Goal: Task Accomplishment & Management: Complete application form

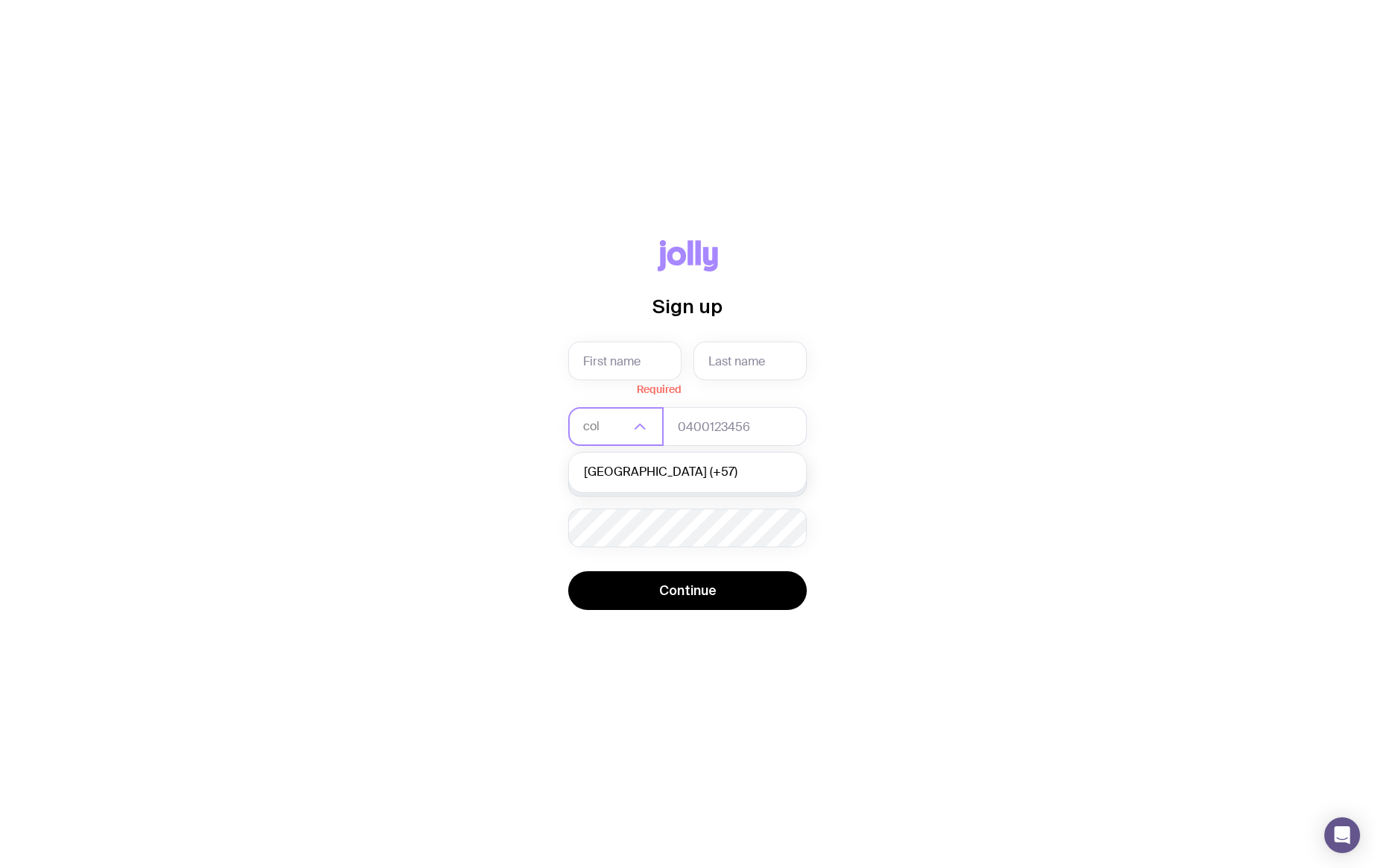
click at [630, 465] on li "[GEOGRAPHIC_DATA] (+57)" at bounding box center [687, 471] width 237 height 32
type input "col"
click at [719, 438] on input "tel" at bounding box center [734, 427] width 144 height 39
type input "3147995513"
click at [632, 359] on input "text" at bounding box center [624, 361] width 113 height 39
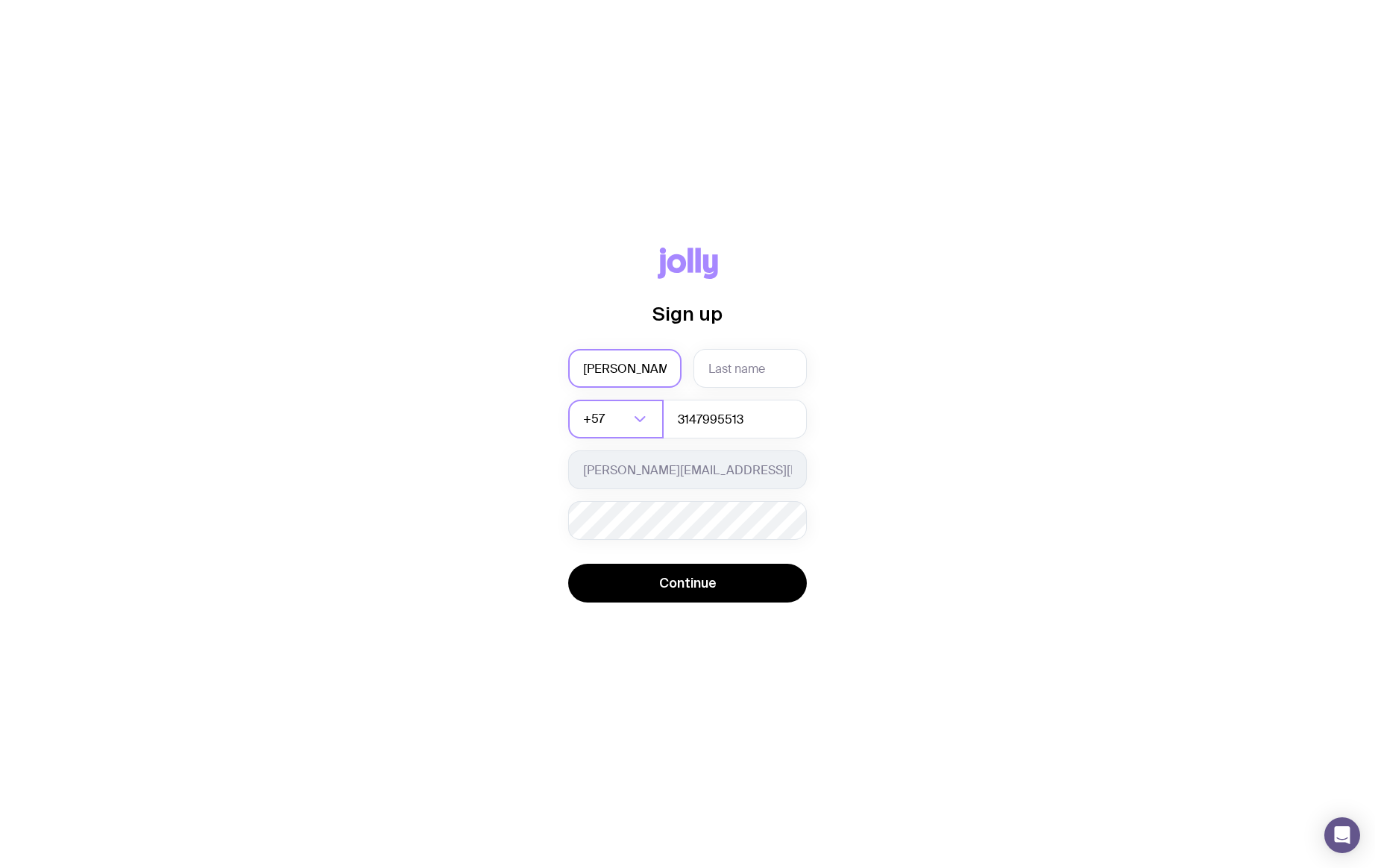
type input "[PERSON_NAME]"
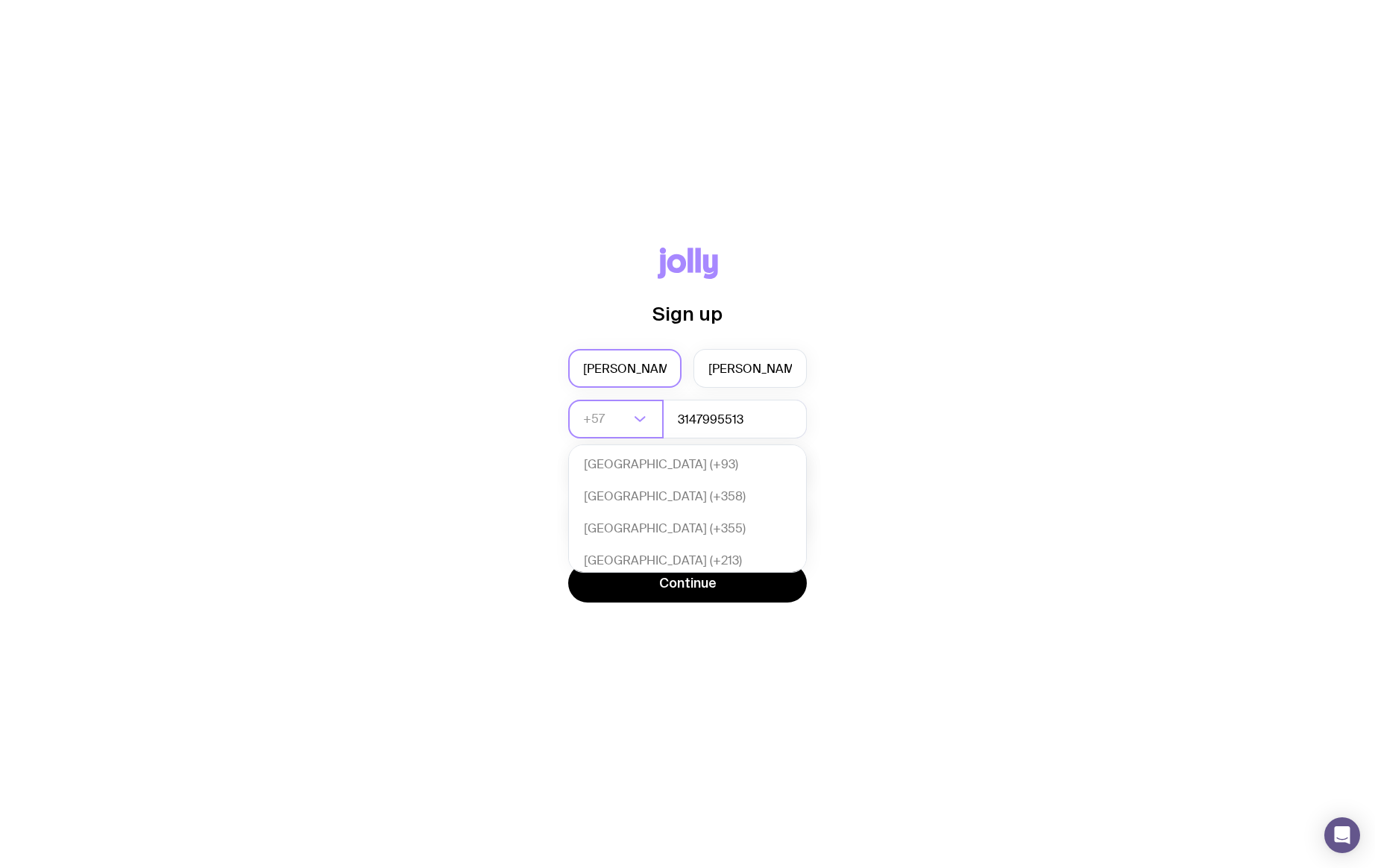
scroll to position [1441, 0]
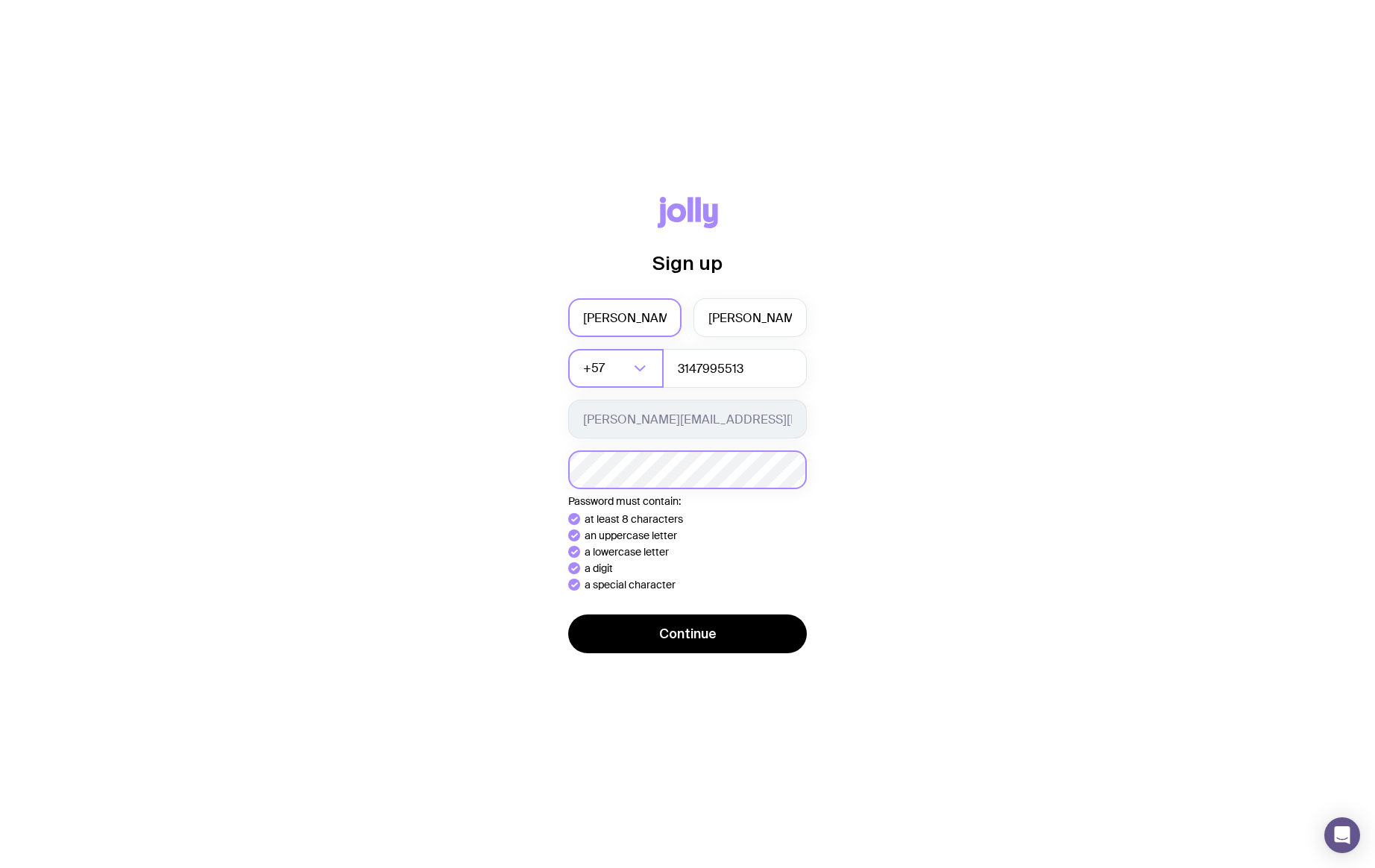
click at [568, 614] on button "Continue" at bounding box center [687, 634] width 239 height 39
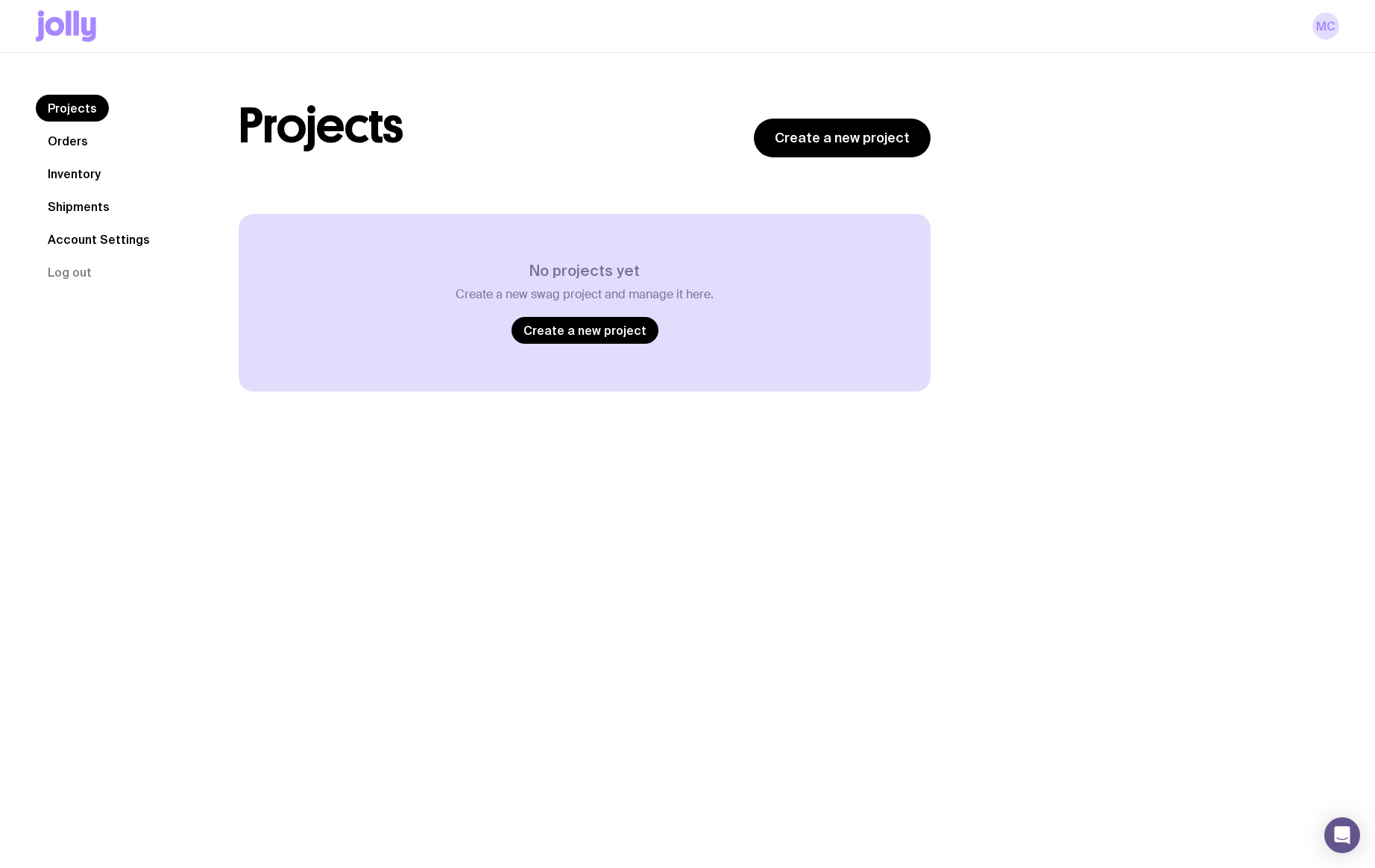
click at [82, 167] on link "Inventory" at bounding box center [74, 174] width 76 height 27
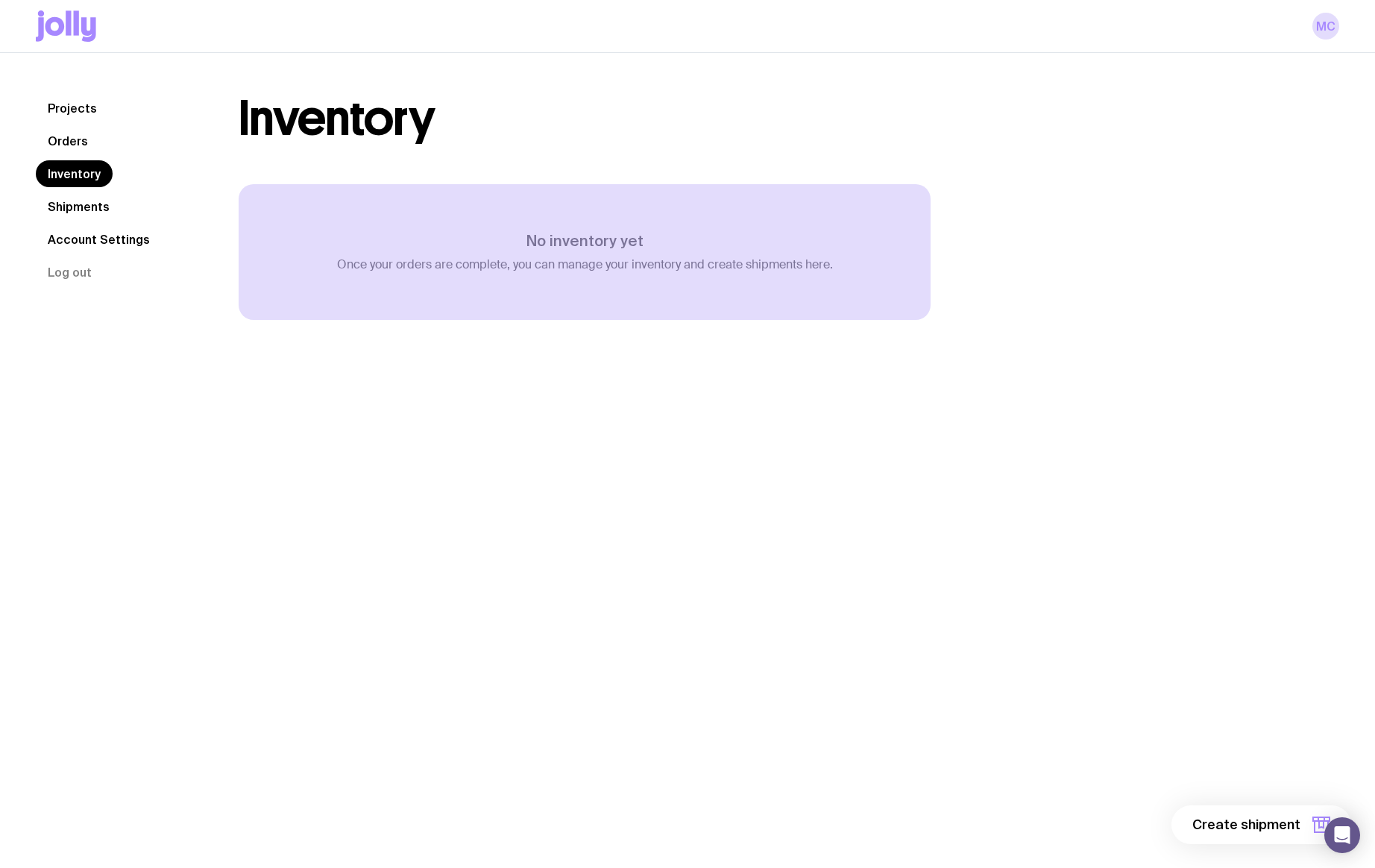
click at [77, 138] on link "Orders" at bounding box center [68, 141] width 64 height 27
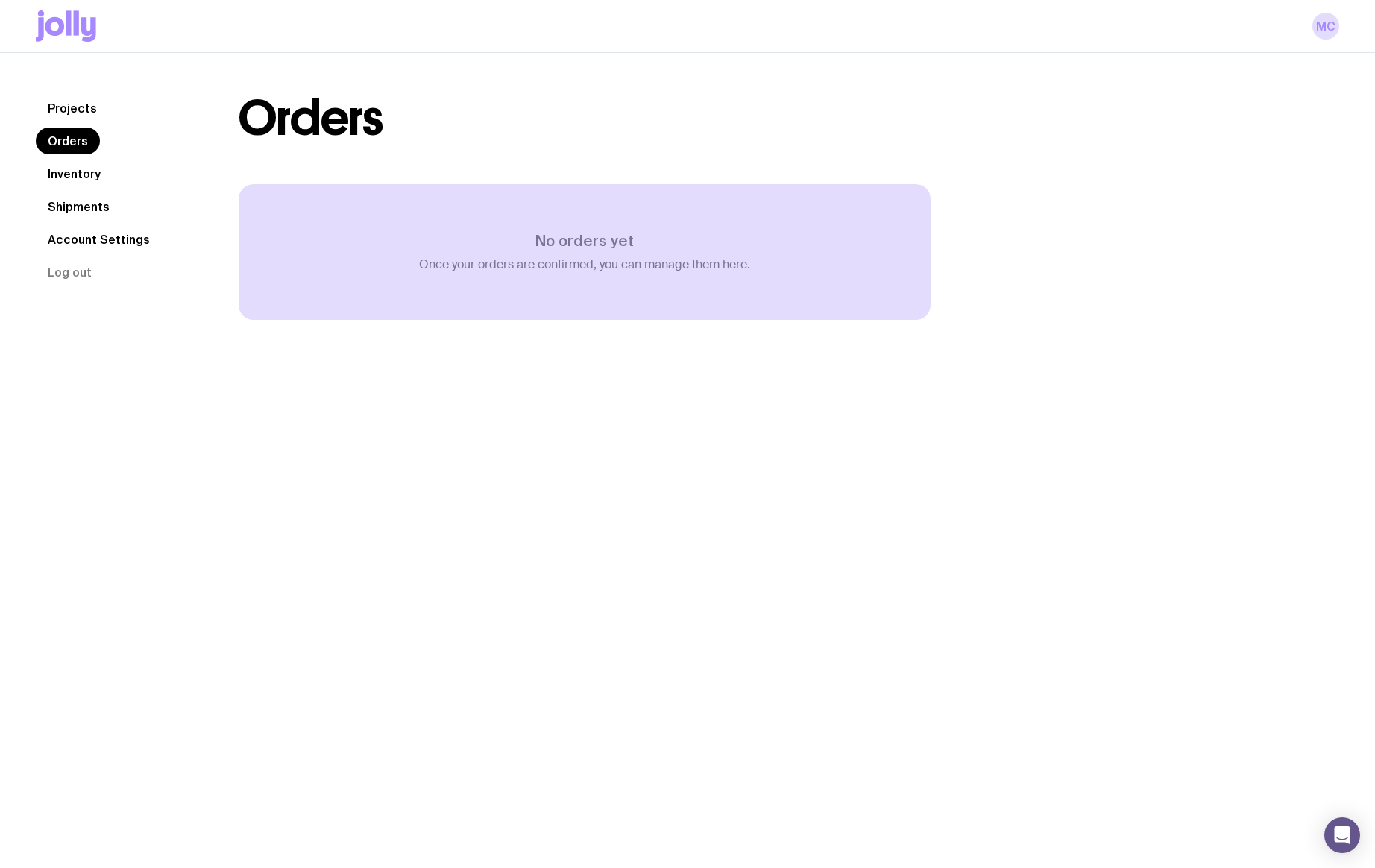
click at [66, 177] on link "Inventory" at bounding box center [74, 174] width 76 height 27
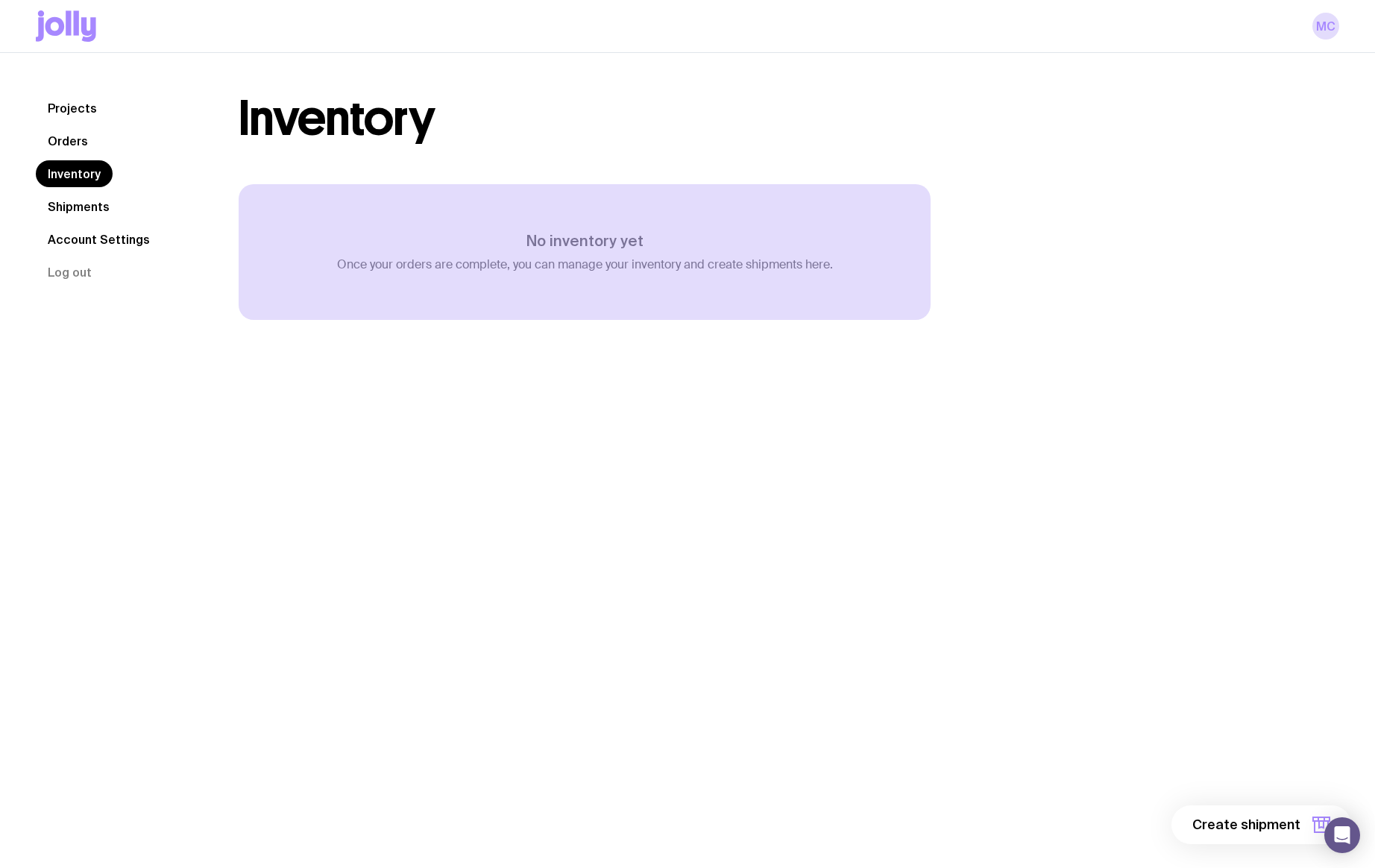
click at [101, 105] on link "Projects" at bounding box center [72, 108] width 73 height 27
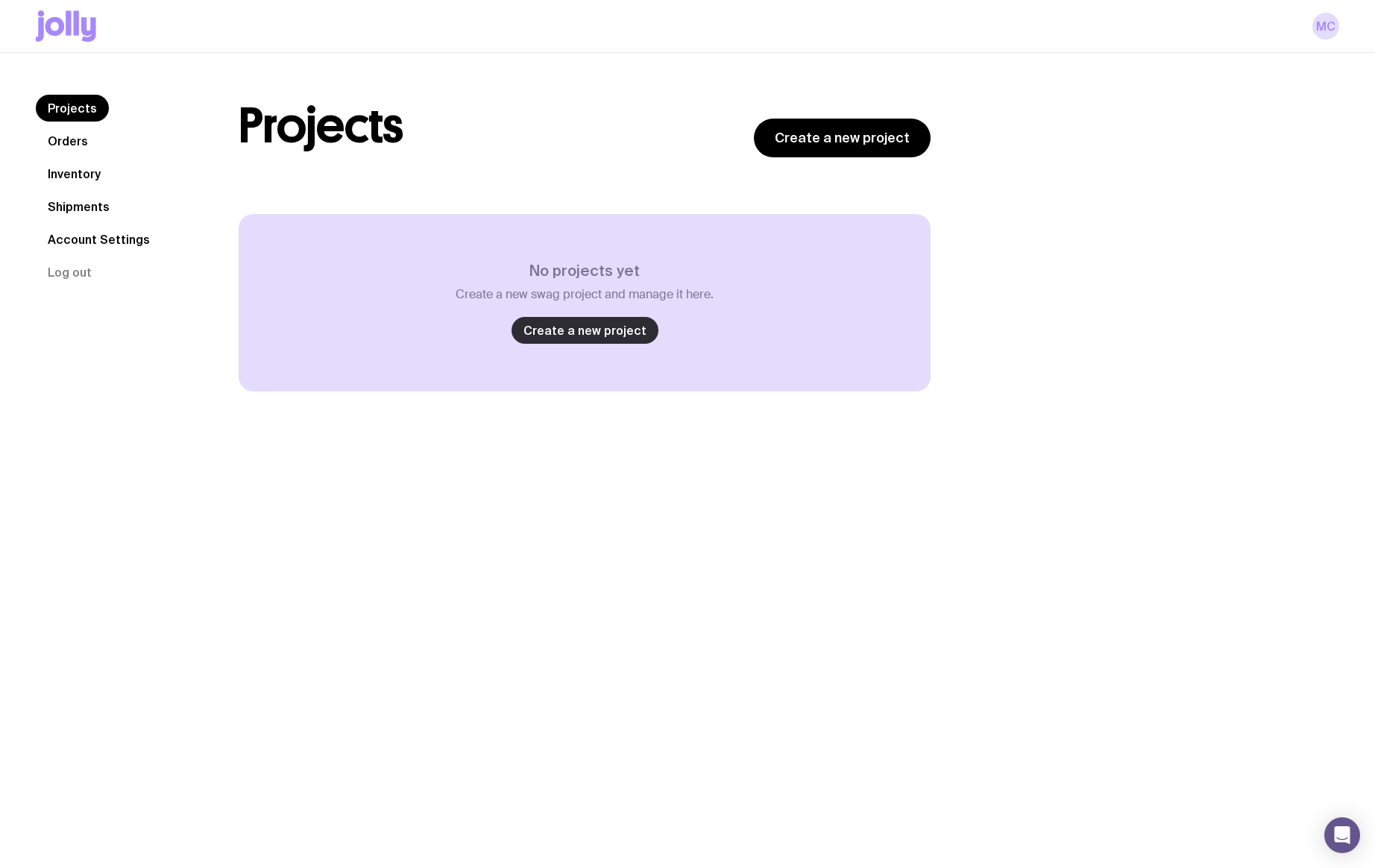
click at [612, 327] on link "Create a new project" at bounding box center [584, 330] width 147 height 27
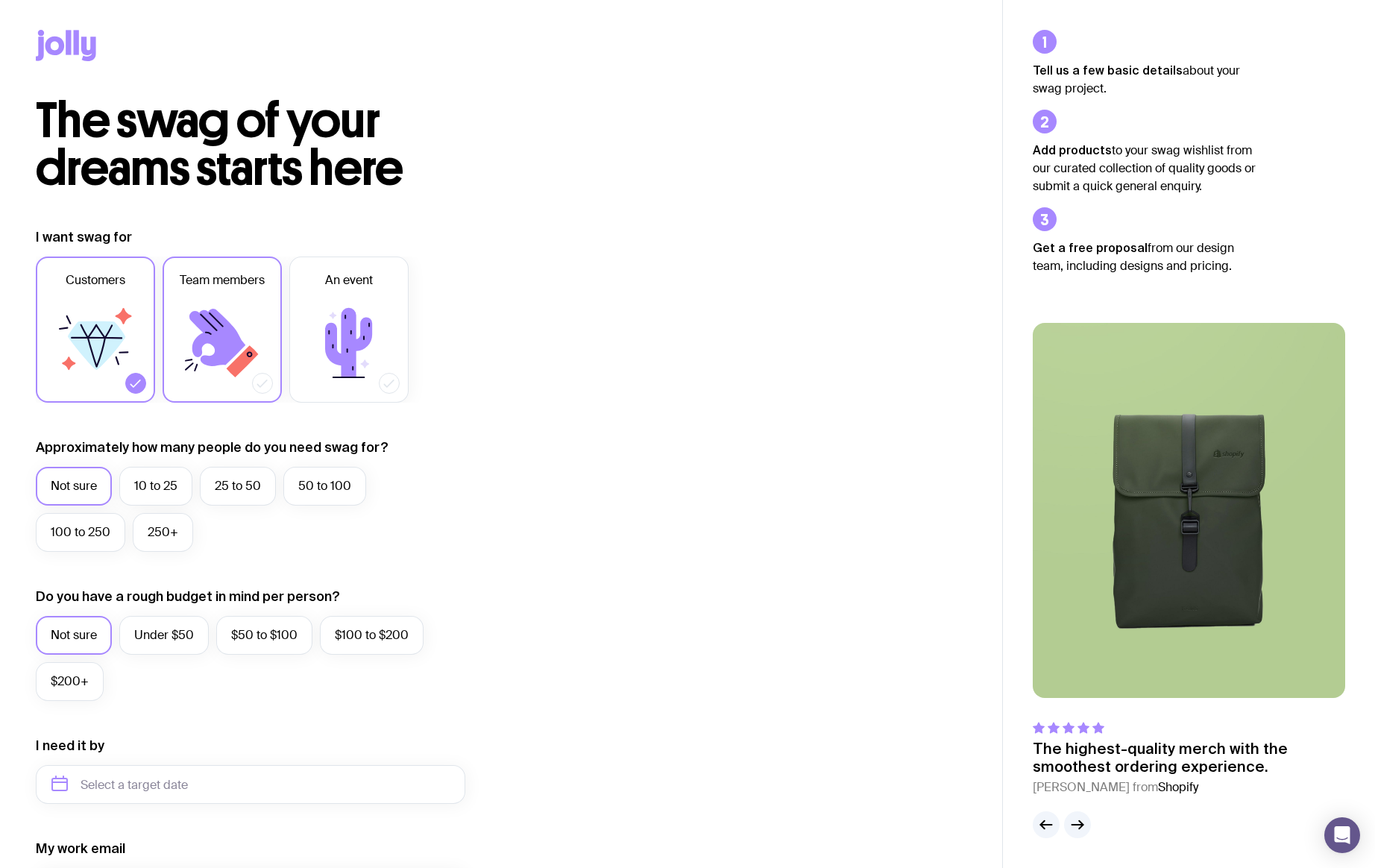
click at [240, 347] on icon at bounding box center [218, 337] width 56 height 57
click at [0, 0] on input "Team members" at bounding box center [0, 0] width 0 height 0
click at [163, 487] on label "10 to 25" at bounding box center [155, 486] width 73 height 39
click at [0, 0] on input "10 to 25" at bounding box center [0, 0] width 0 height 0
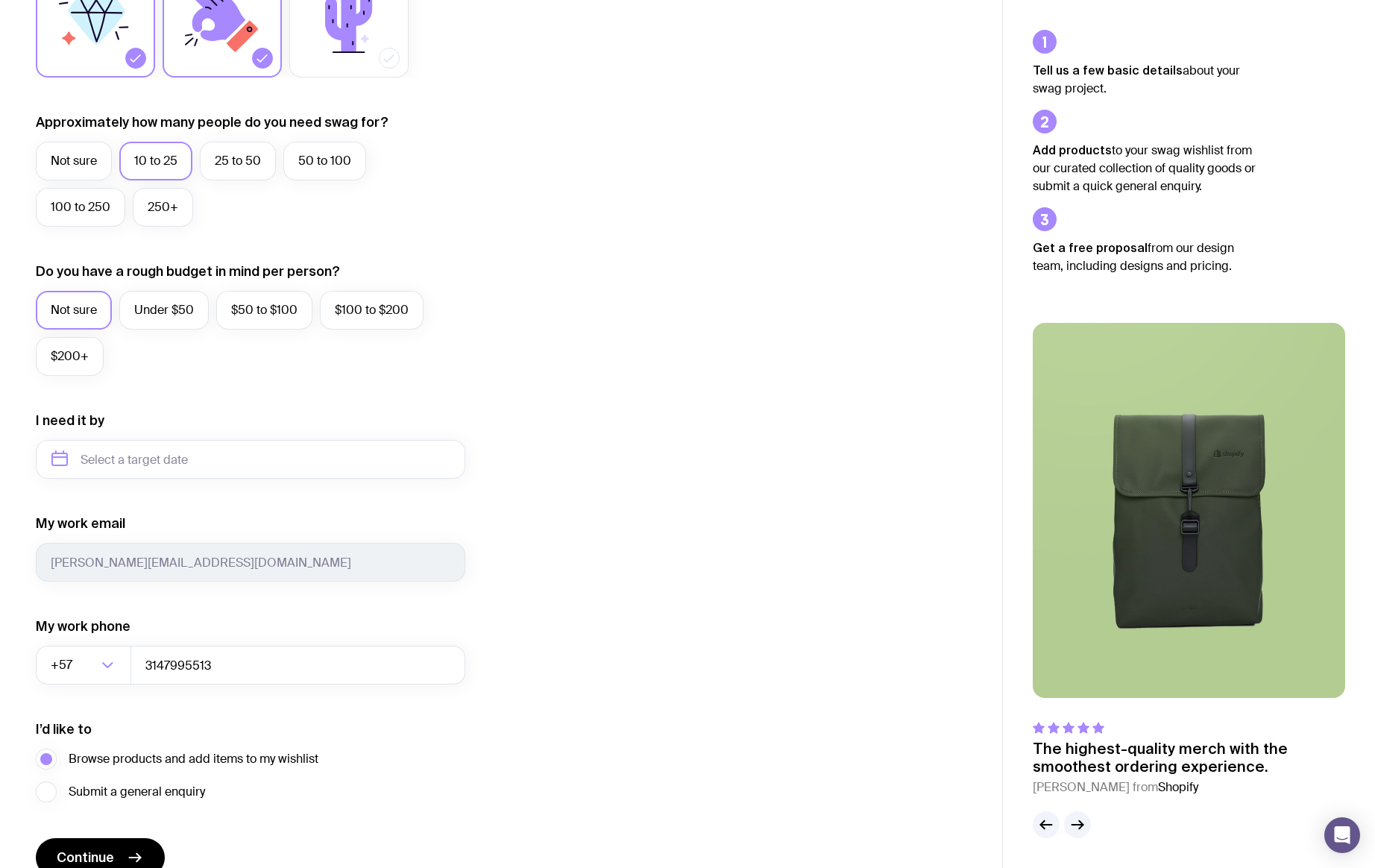
scroll to position [330, 0]
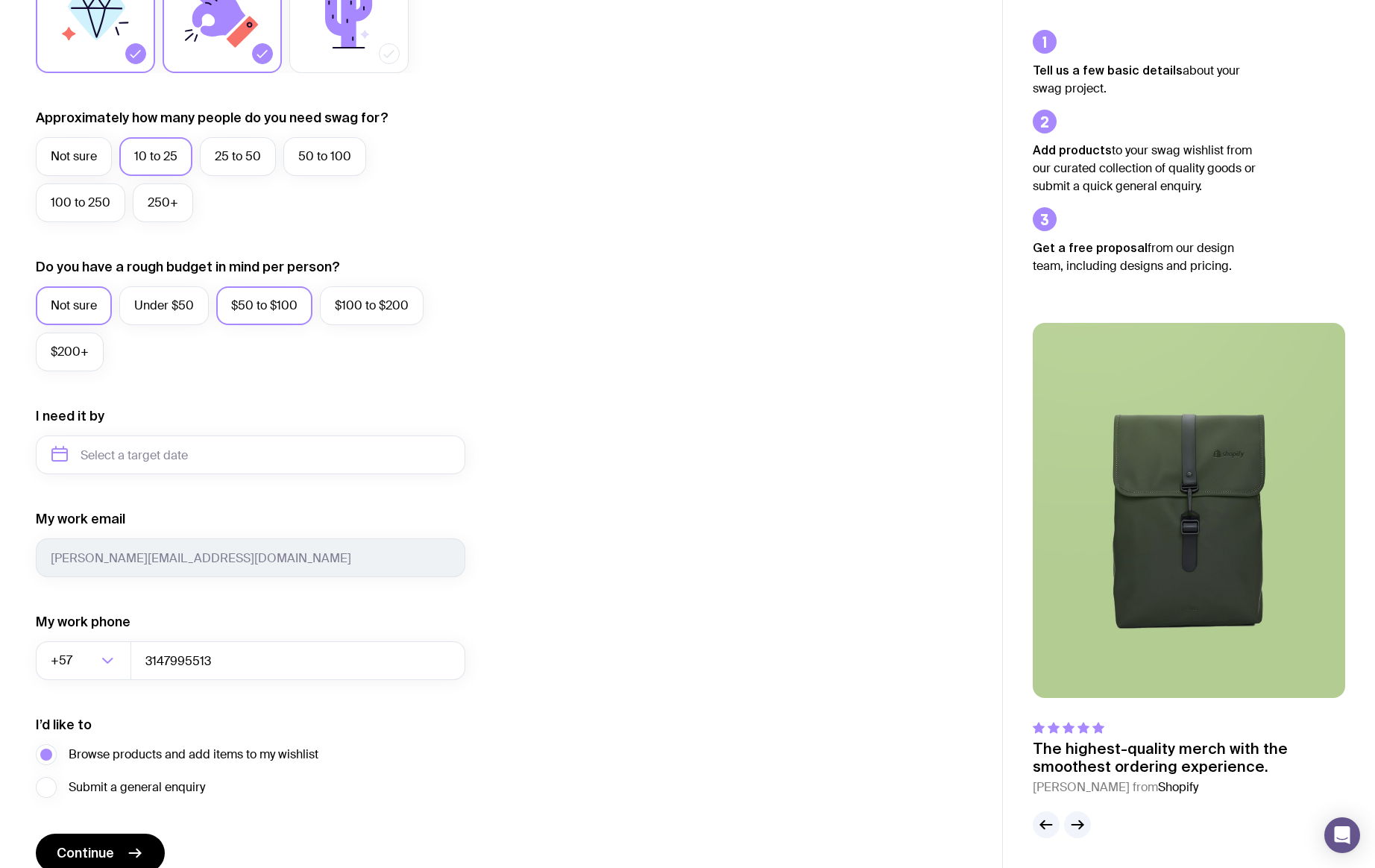
click at [243, 308] on label "$50 to $100" at bounding box center [263, 306] width 96 height 39
click at [0, 0] on input "$50 to $100" at bounding box center [0, 0] width 0 height 0
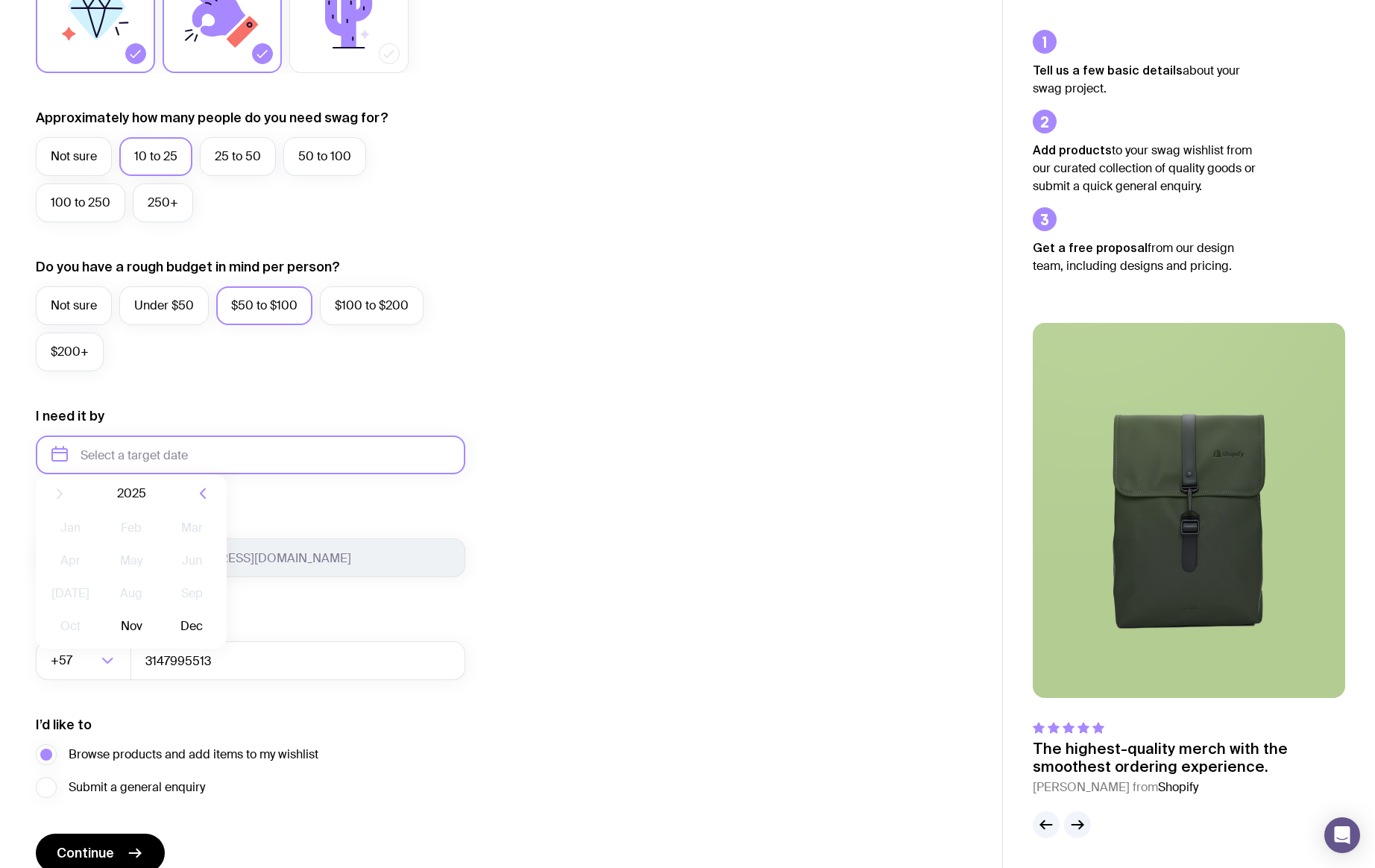
click at [194, 456] on input "text" at bounding box center [251, 455] width 430 height 39
click at [670, 459] on div "I want swag for Customers Team members An event Approximately how many people d…" at bounding box center [500, 385] width 930 height 973
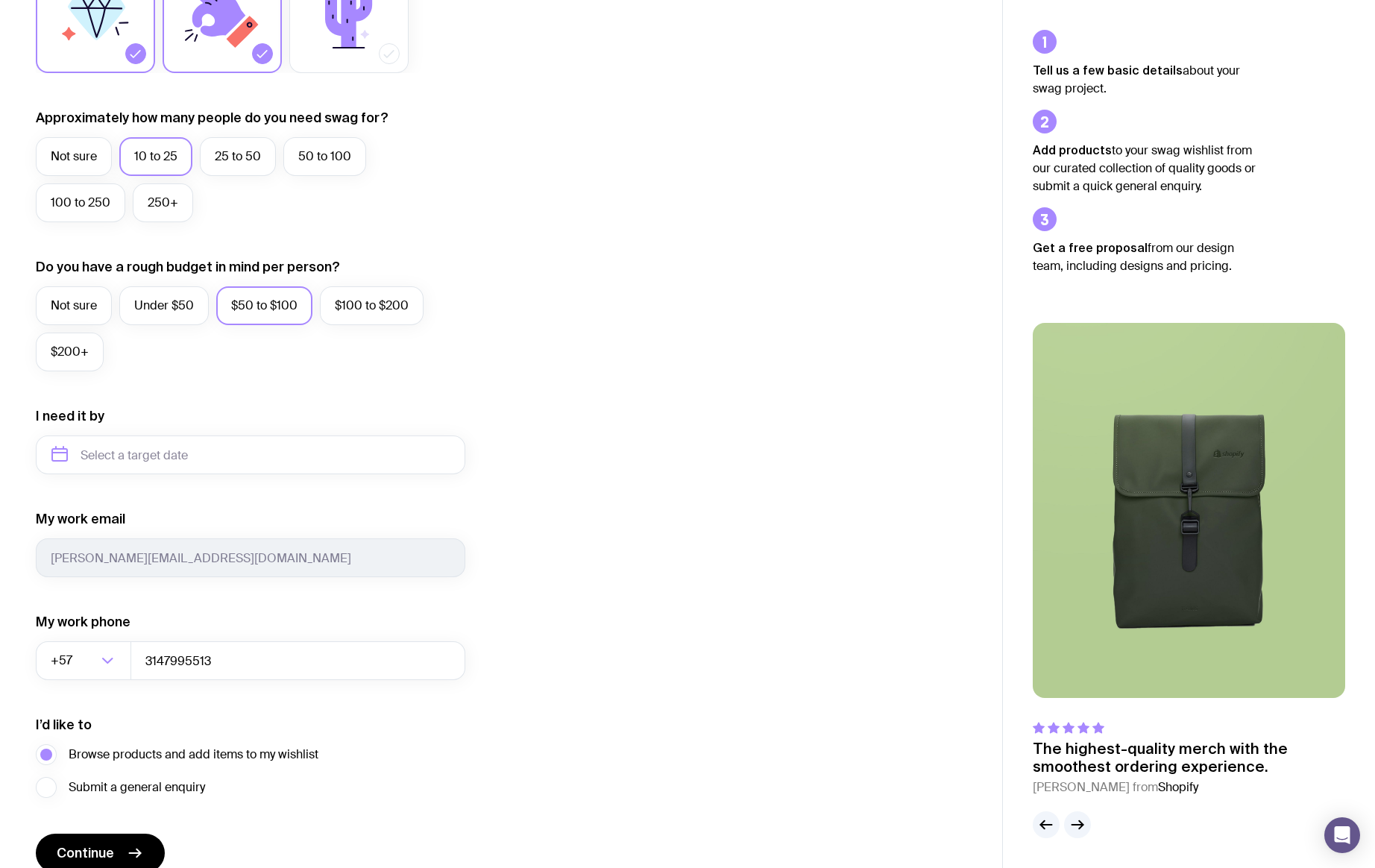
scroll to position [400, 0]
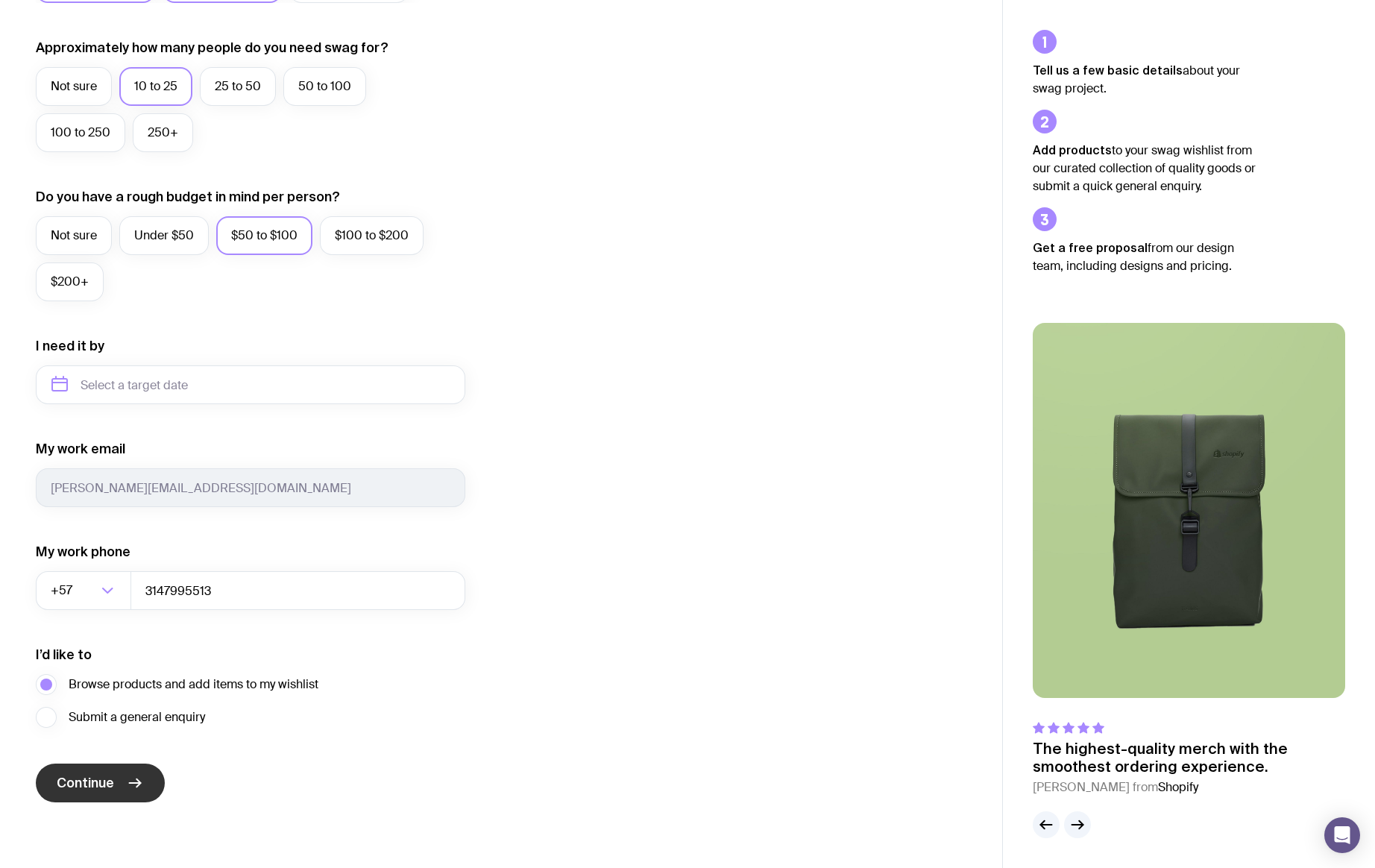
click at [115, 778] on button "Continue" at bounding box center [100, 783] width 129 height 39
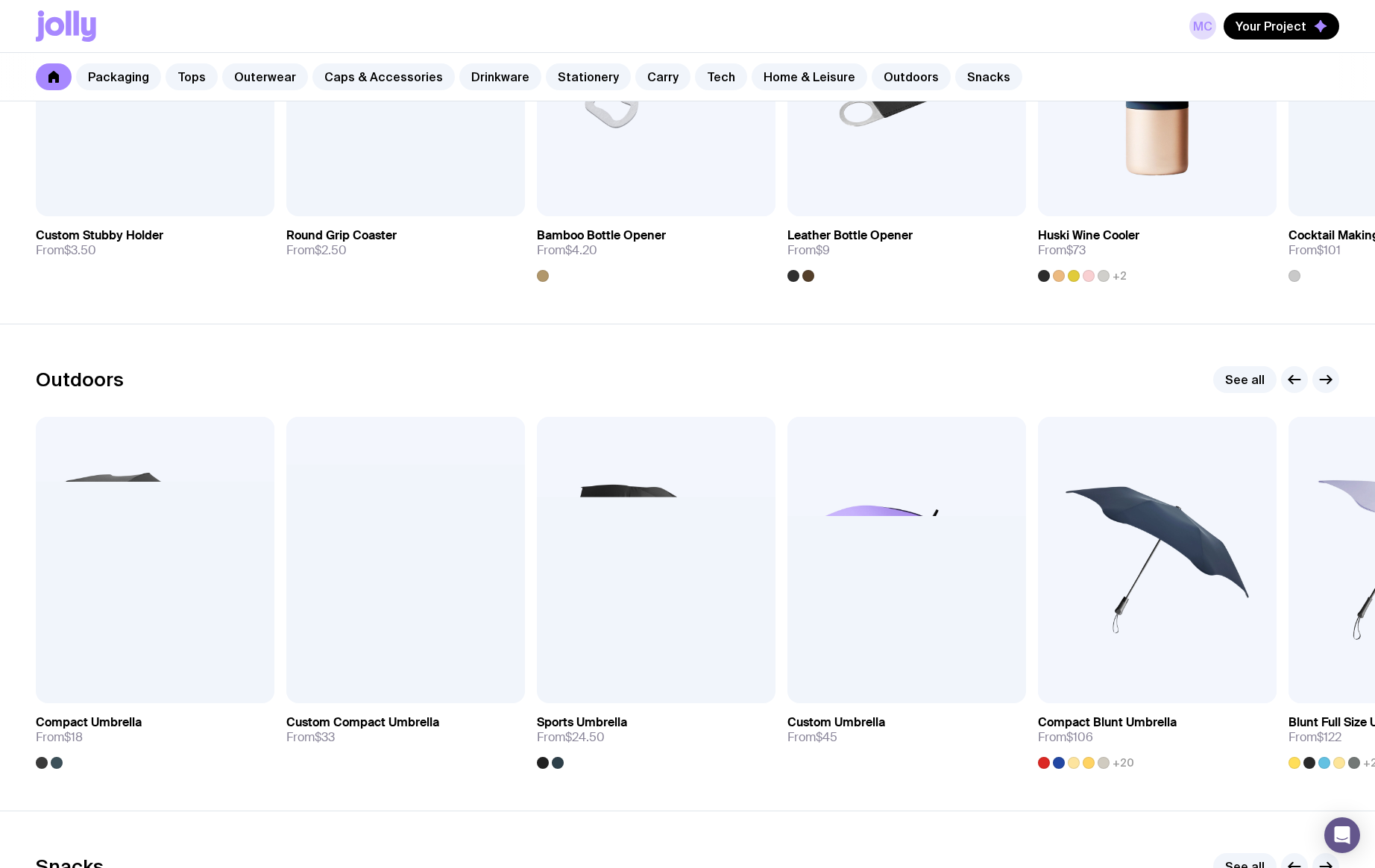
scroll to position [4358, 0]
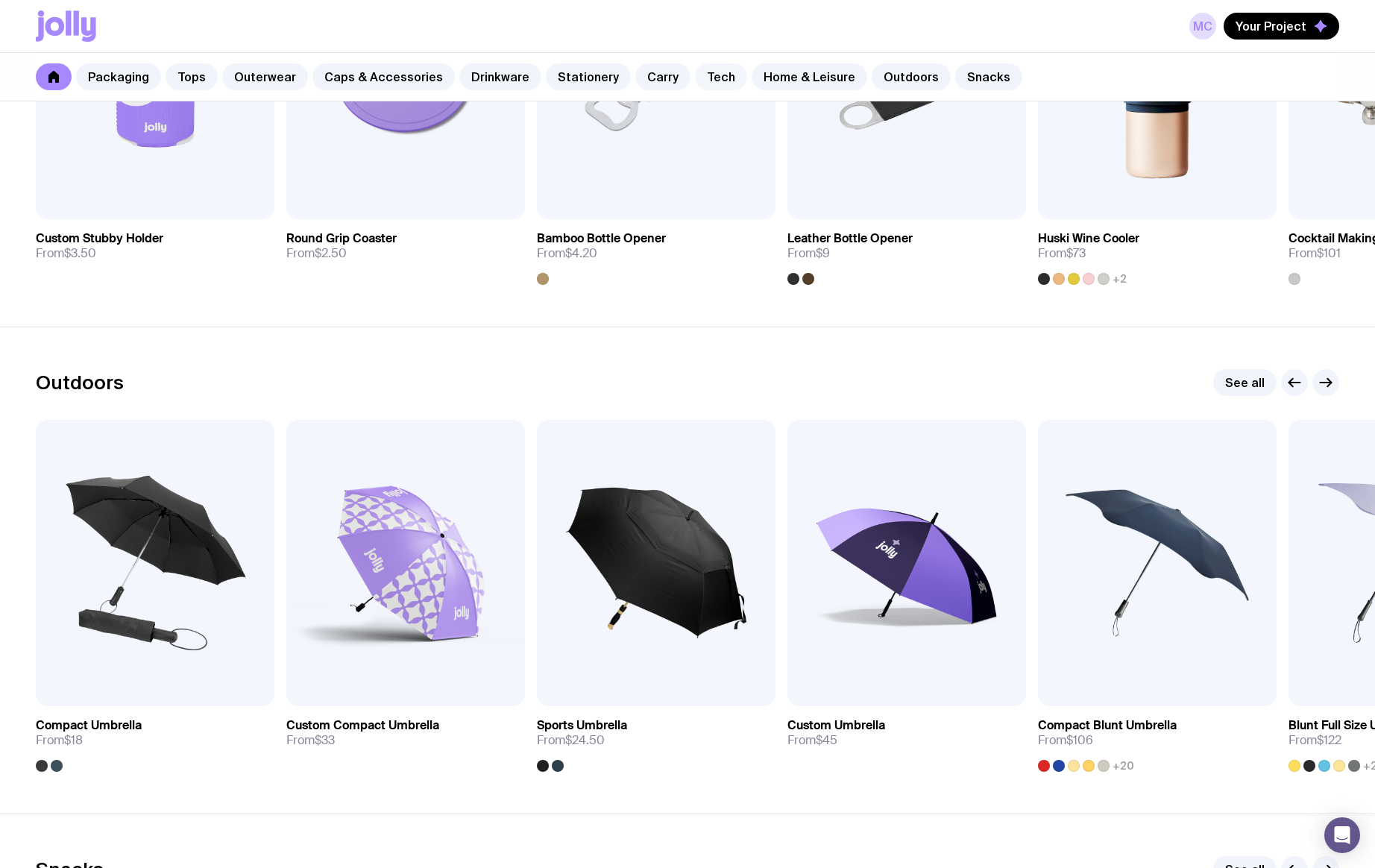
click at [707, 83] on link "Tech" at bounding box center [721, 76] width 52 height 27
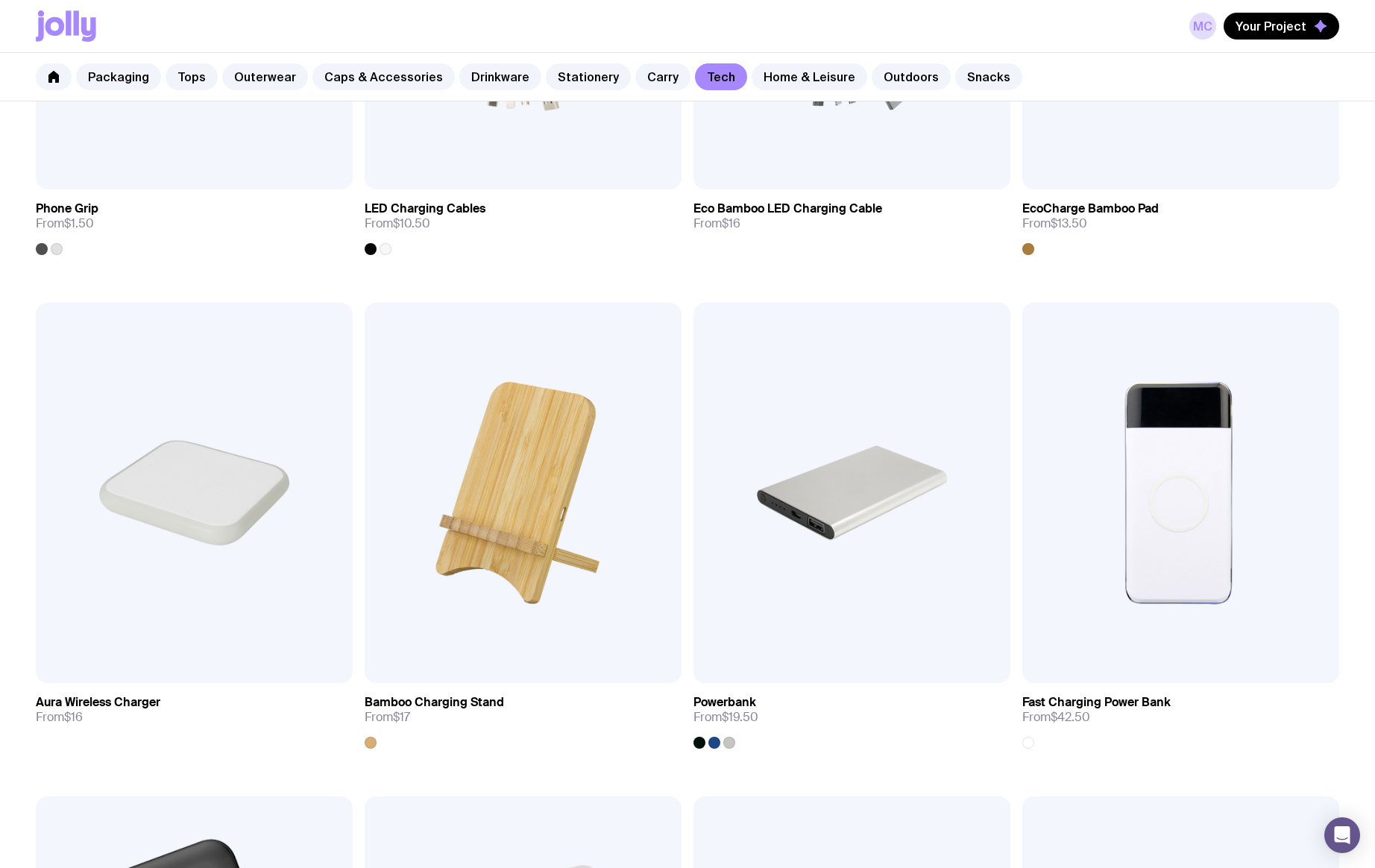
scroll to position [573, 0]
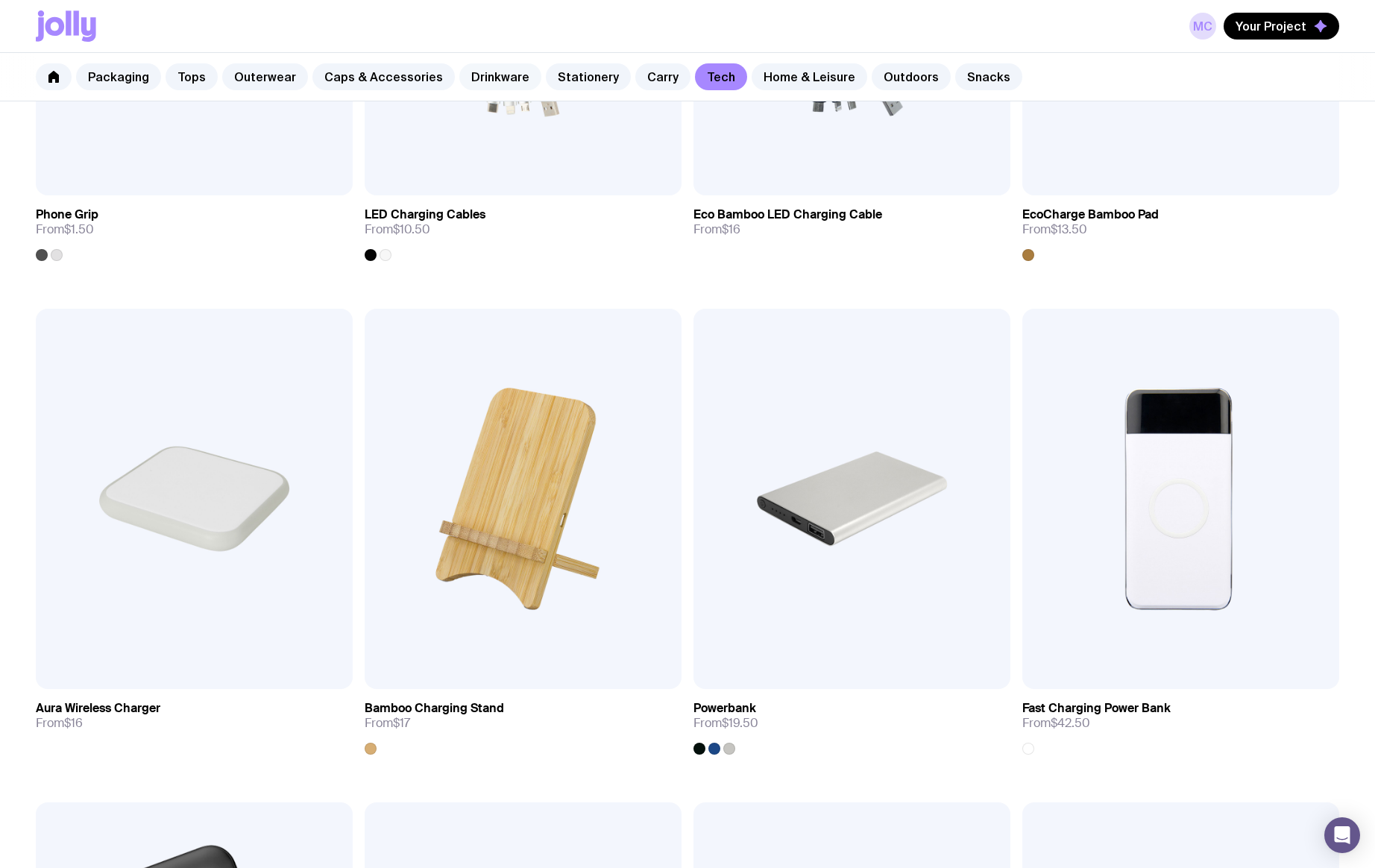
click at [494, 75] on link "Drinkware" at bounding box center [500, 76] width 82 height 27
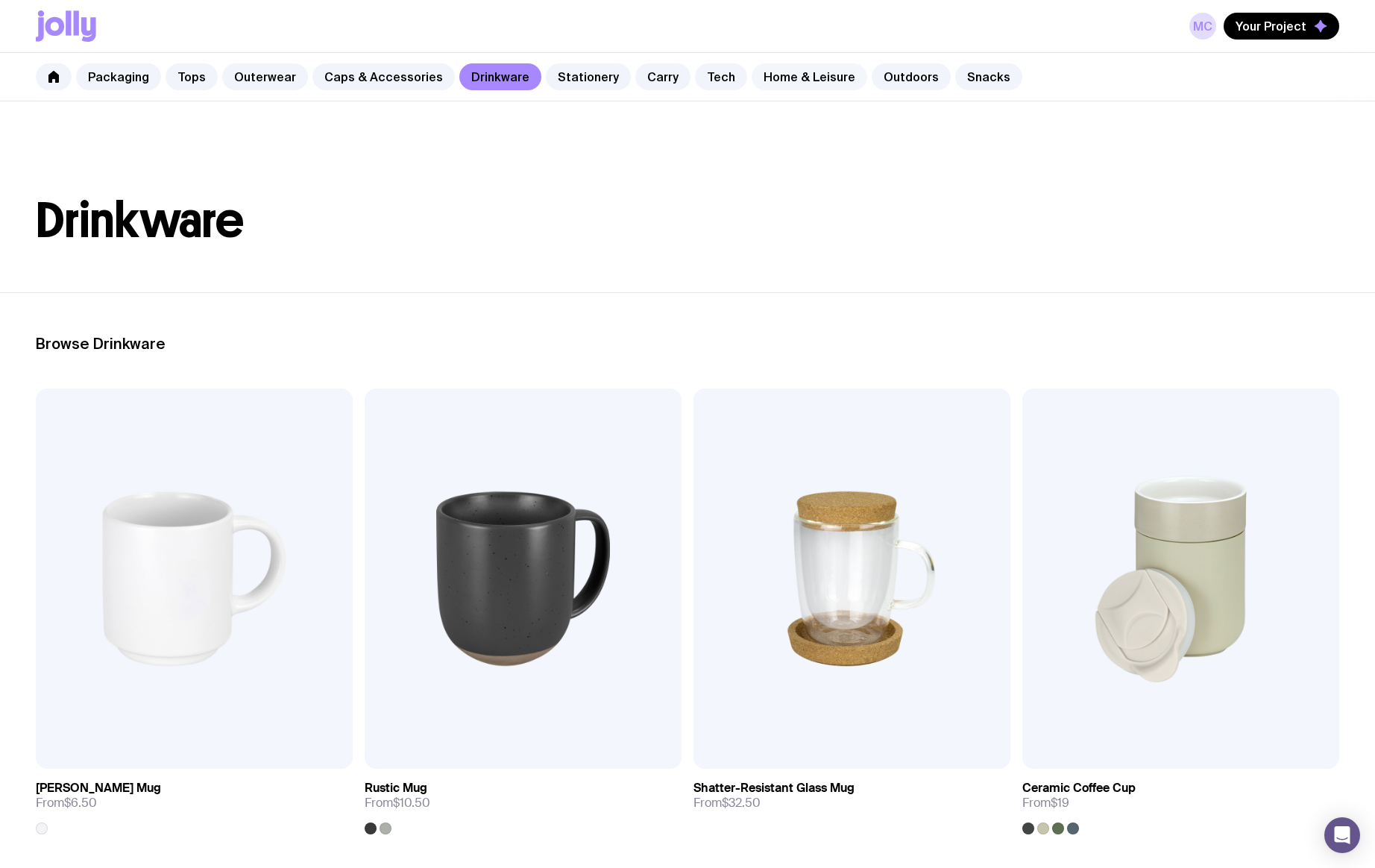
click at [760, 76] on link "Home & Leisure" at bounding box center [809, 76] width 115 height 27
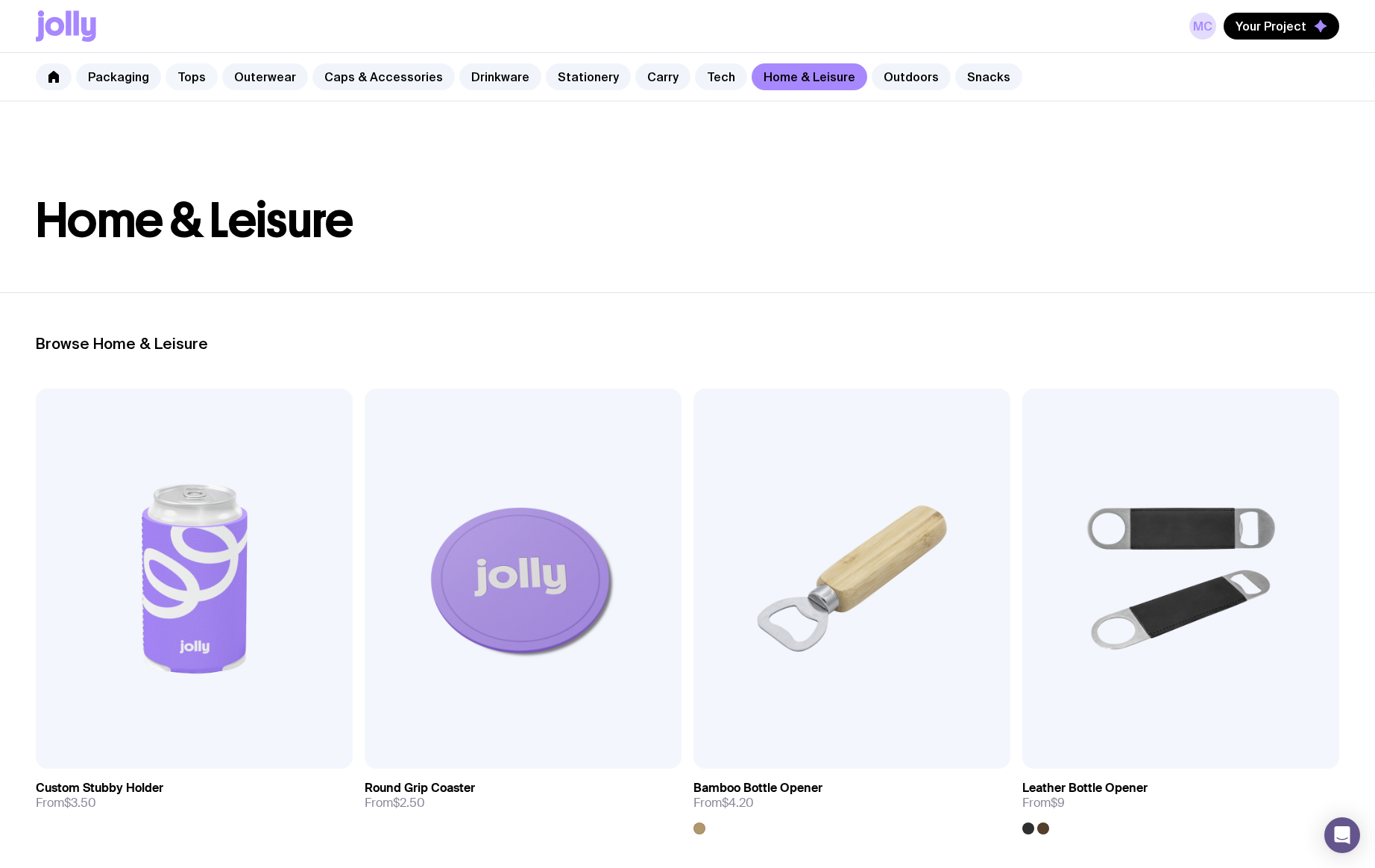
click at [180, 75] on link "Tops" at bounding box center [192, 76] width 52 height 27
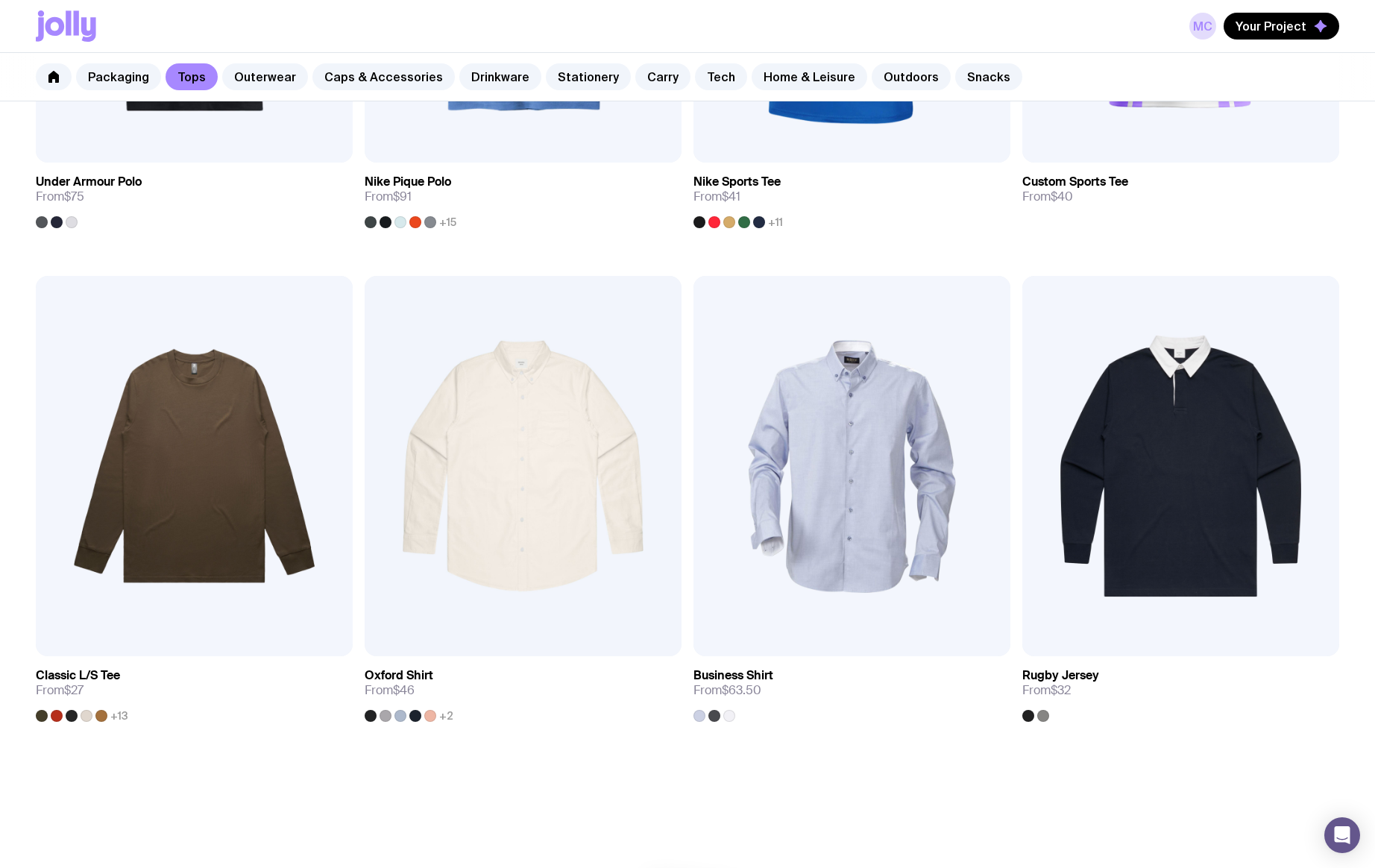
scroll to position [1700, 0]
